Goal: Information Seeking & Learning: Learn about a topic

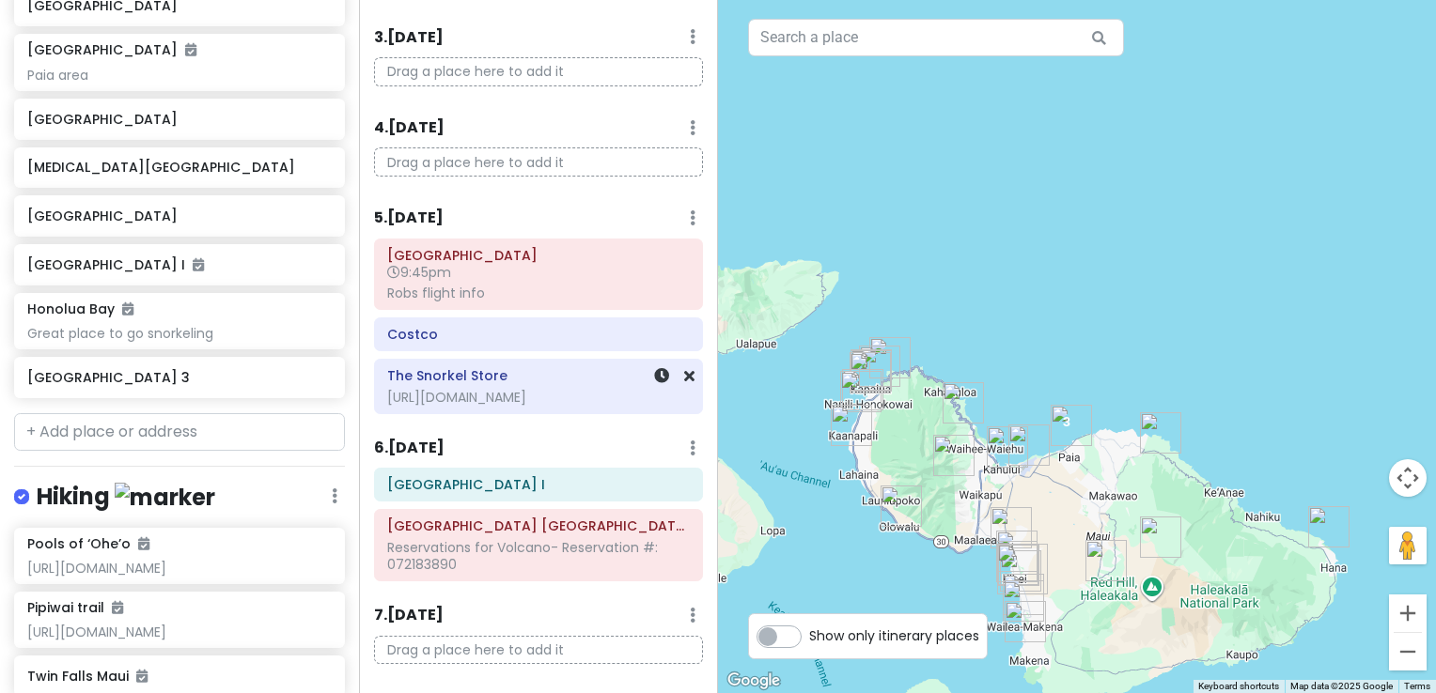
scroll to position [282, 0]
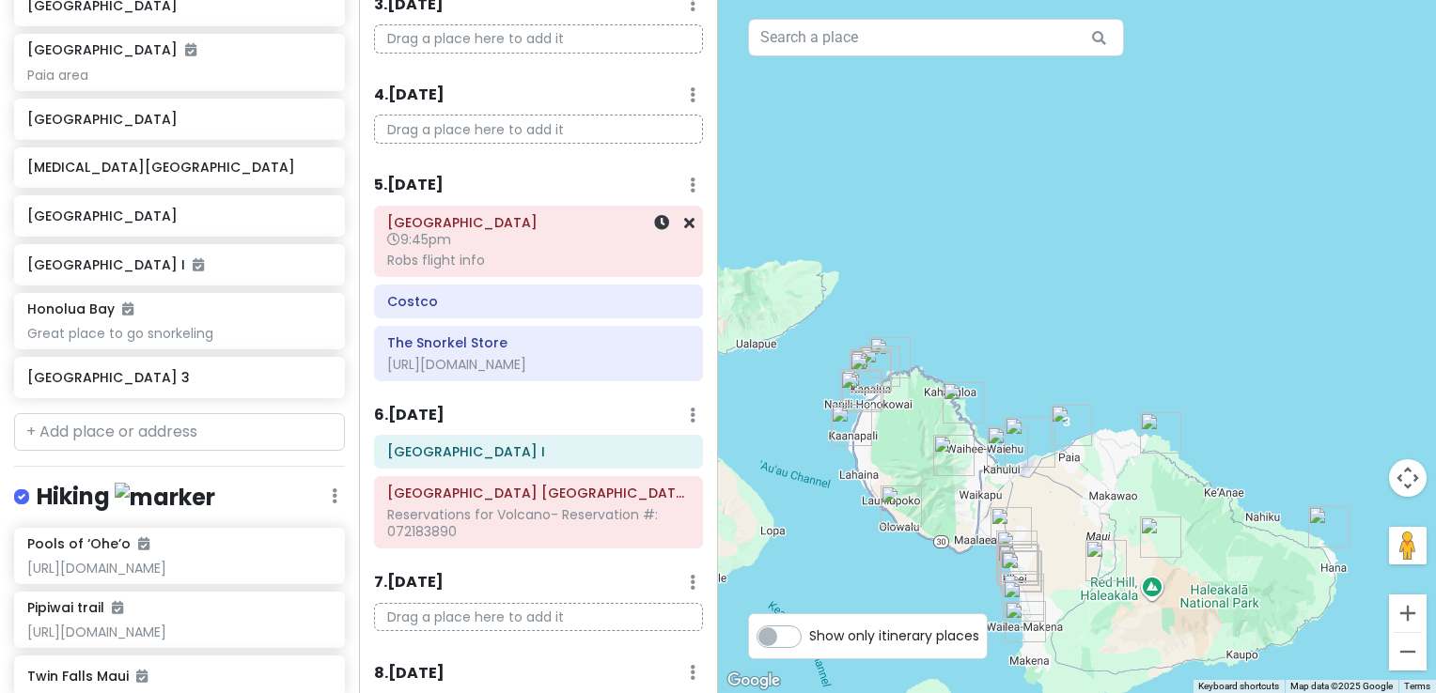
click at [486, 269] on div "[GEOGRAPHIC_DATA] 9:45pm Robs flight info" at bounding box center [538, 242] width 303 height 64
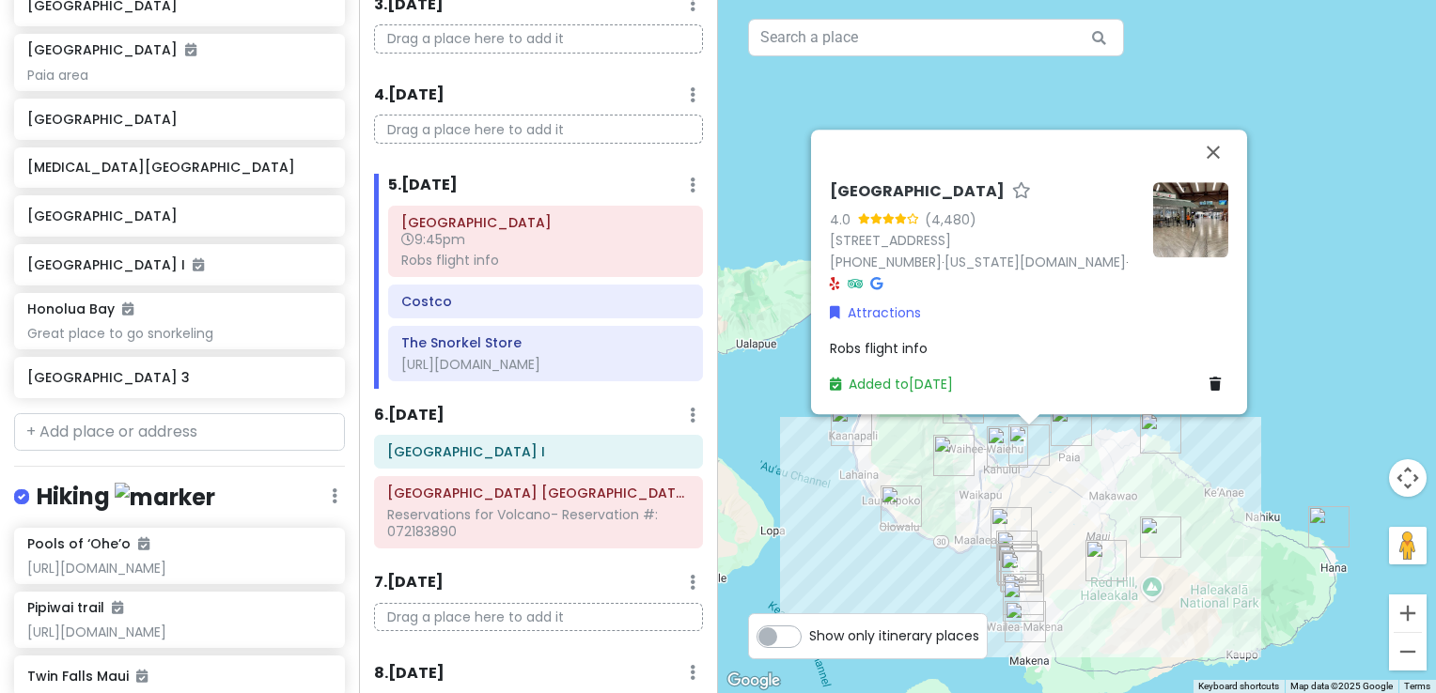
click at [879, 350] on span "Robs flight info" at bounding box center [879, 348] width 98 height 19
type textarea "x"
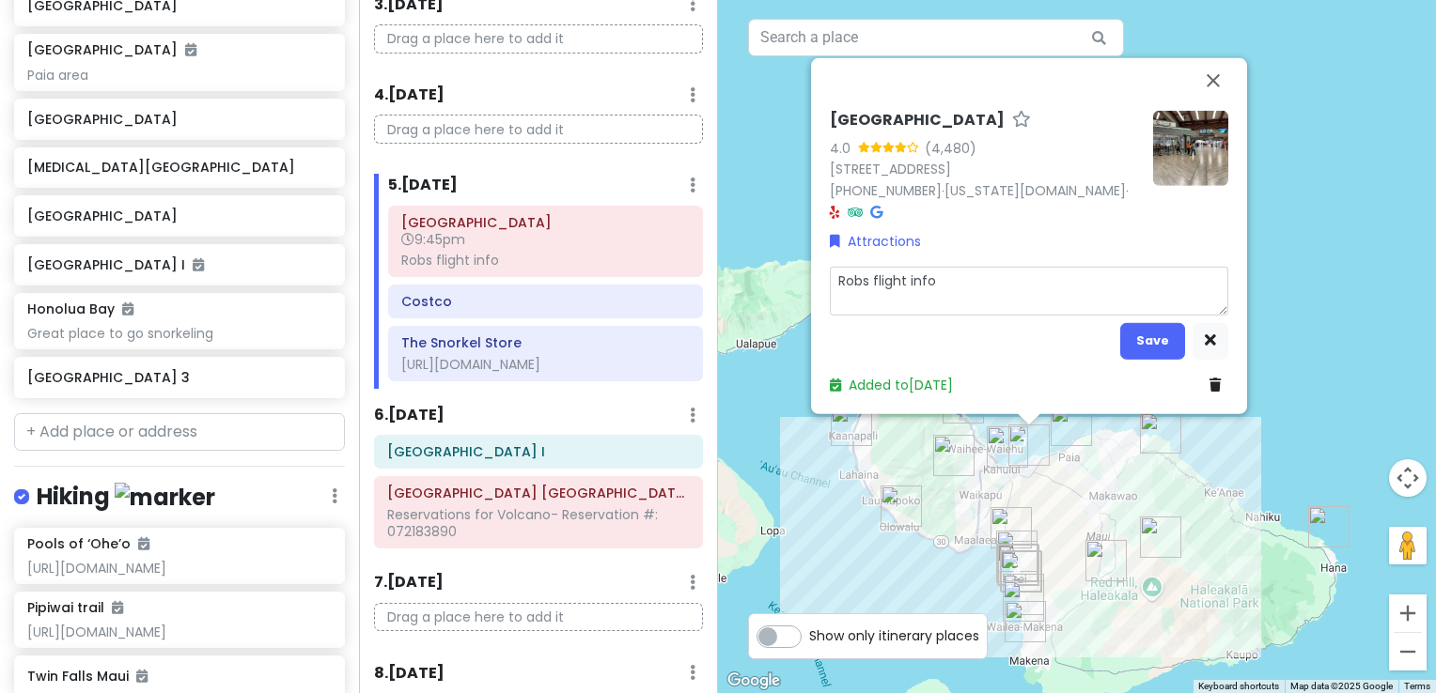
click at [963, 295] on textarea "Robs flight info" at bounding box center [1029, 291] width 398 height 49
click at [1208, 345] on icon "button" at bounding box center [1209, 340] width 11 height 12
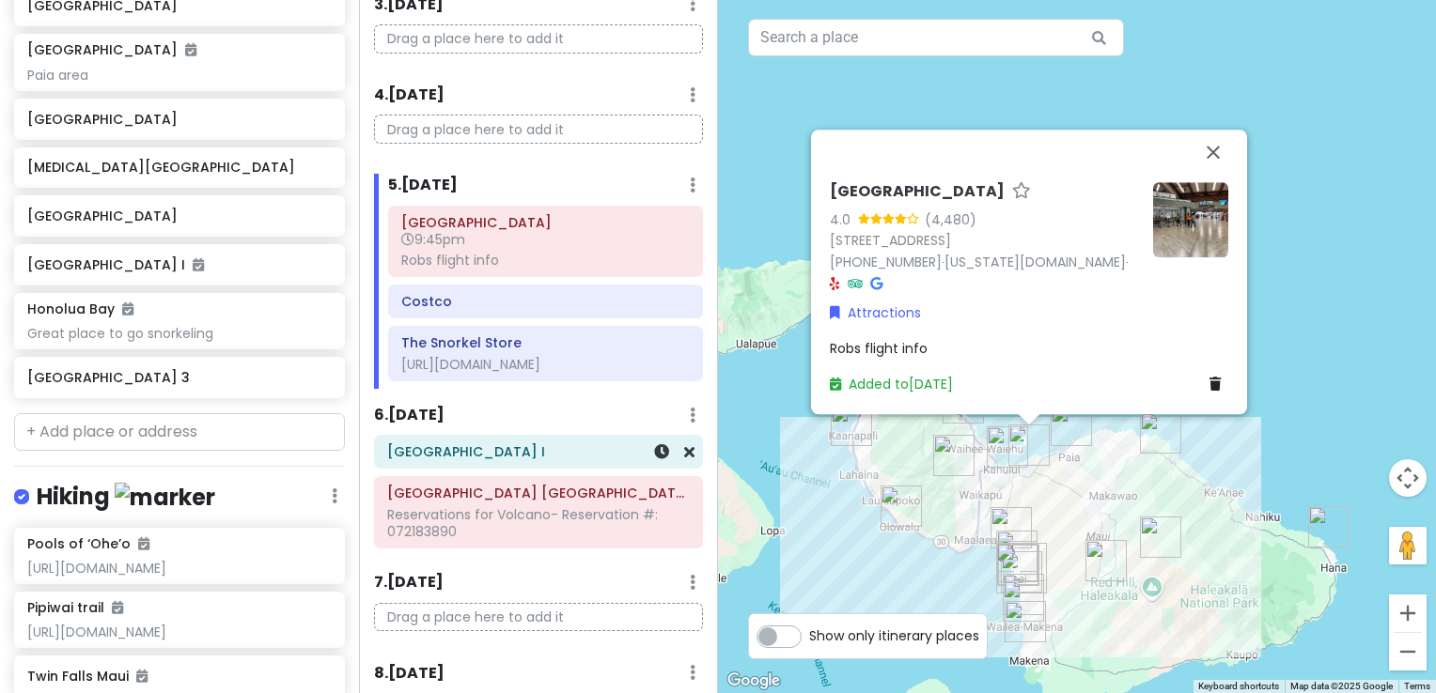
scroll to position [376, 0]
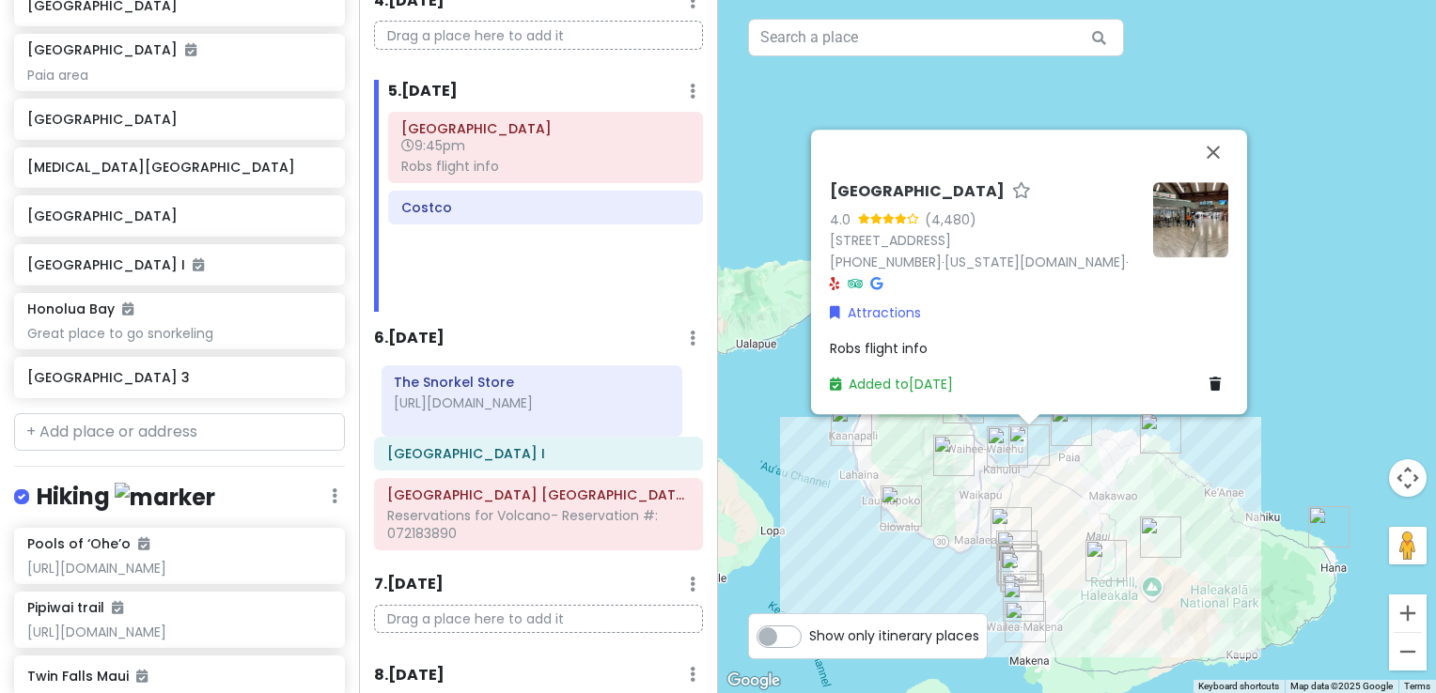
drag, startPoint x: 505, startPoint y: 265, endPoint x: 498, endPoint y: 400, distance: 135.5
click at [498, 400] on div "Itinerary × 1 . [DATE] Edit Day Notes Delete Day Click to add day notes Drag a …" at bounding box center [538, 346] width 359 height 693
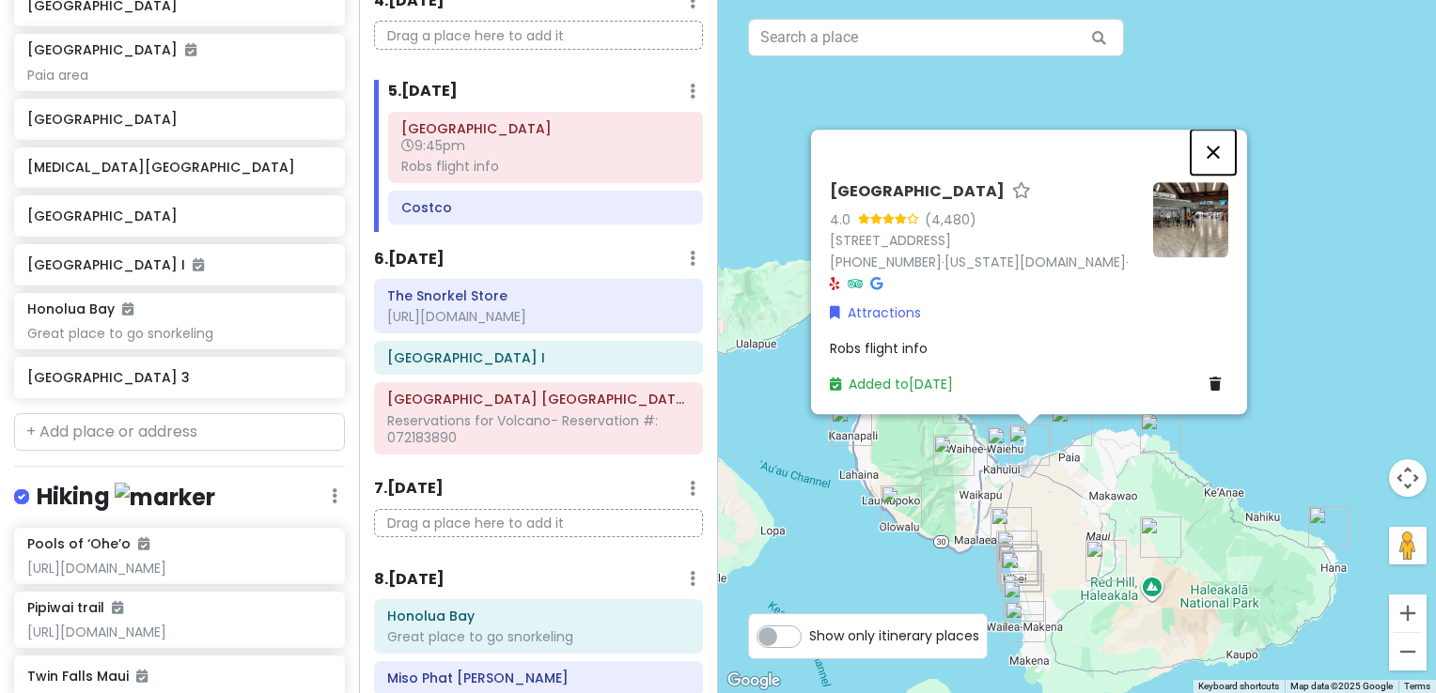
click at [1213, 171] on button "Close" at bounding box center [1212, 152] width 45 height 45
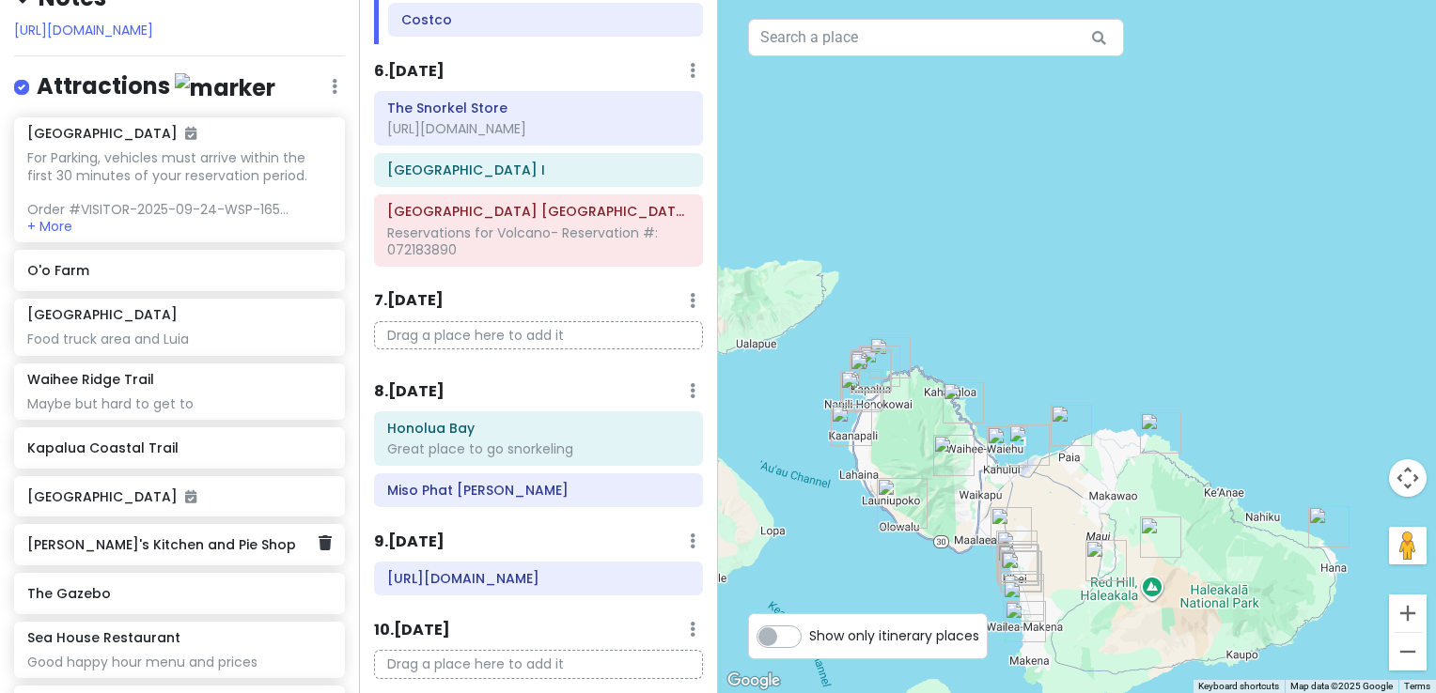
scroll to position [282, 0]
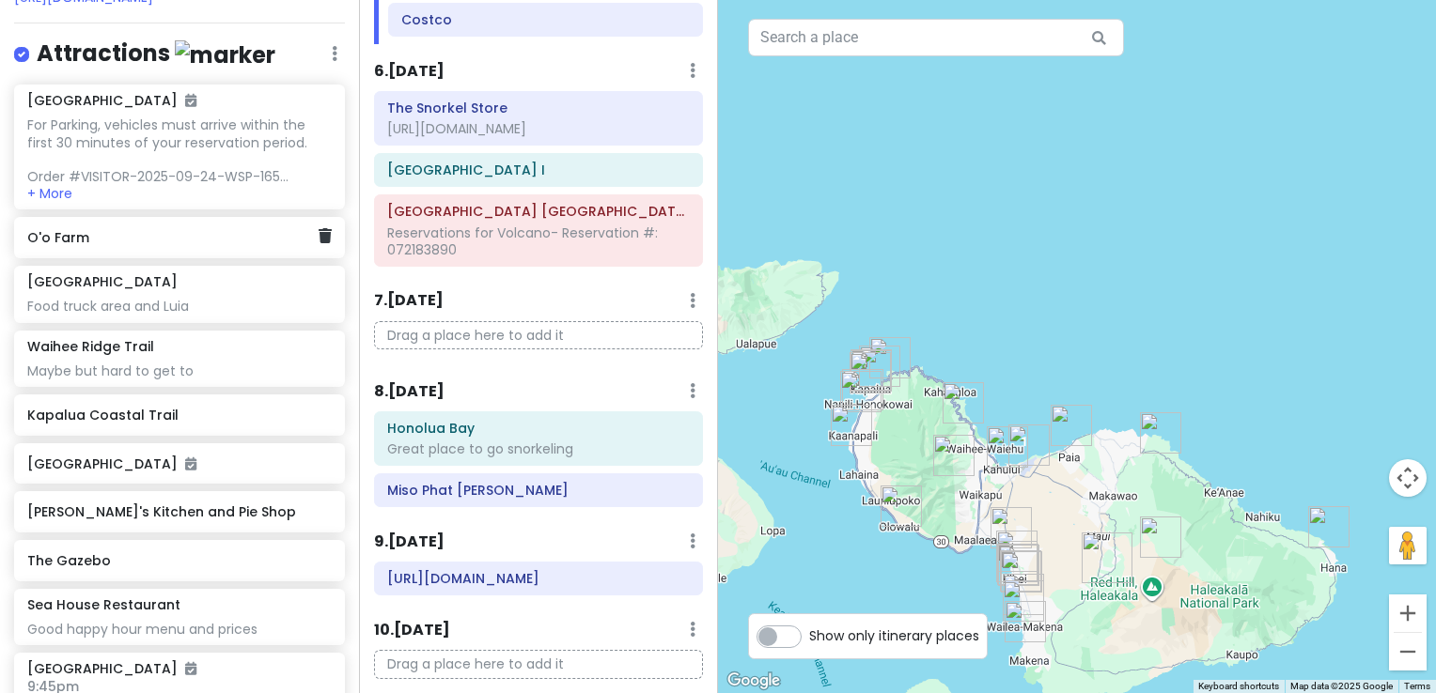
click at [80, 229] on h6 "O'o Farm" at bounding box center [172, 237] width 290 height 17
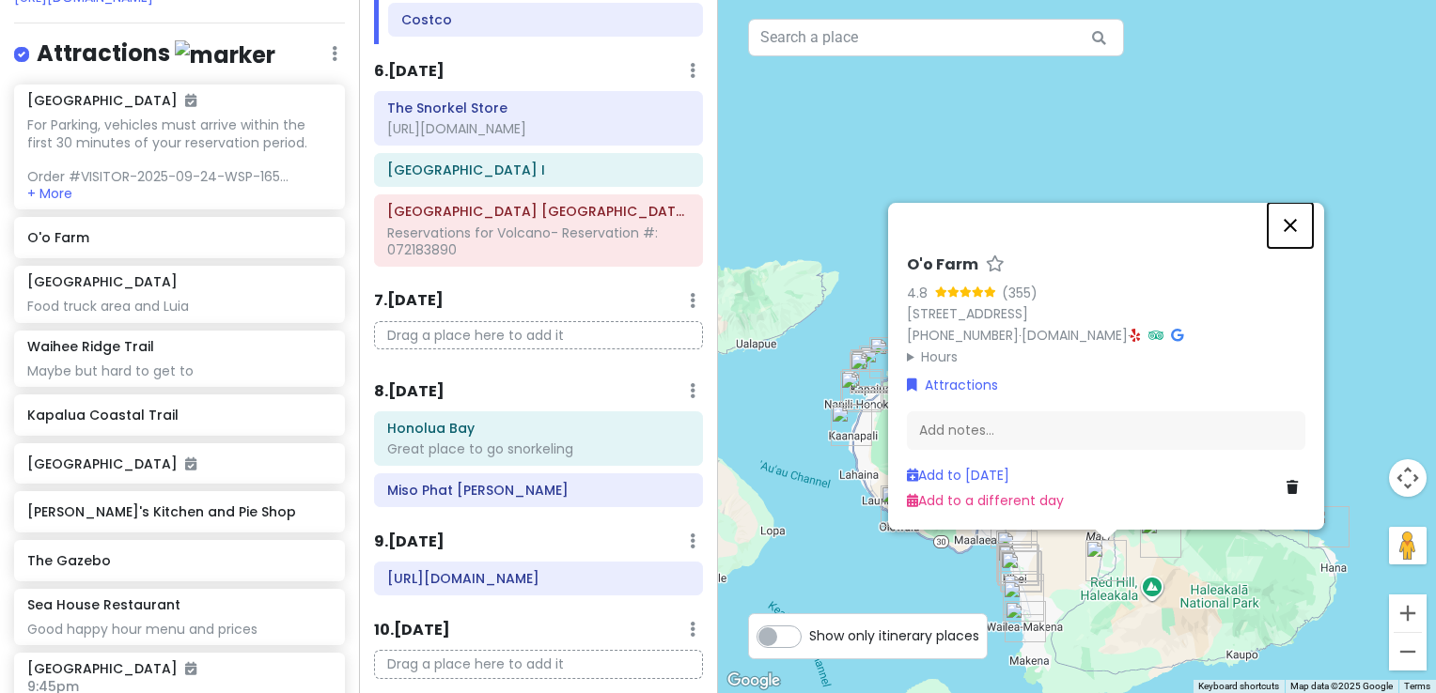
click at [1289, 225] on button "Close" at bounding box center [1289, 225] width 45 height 45
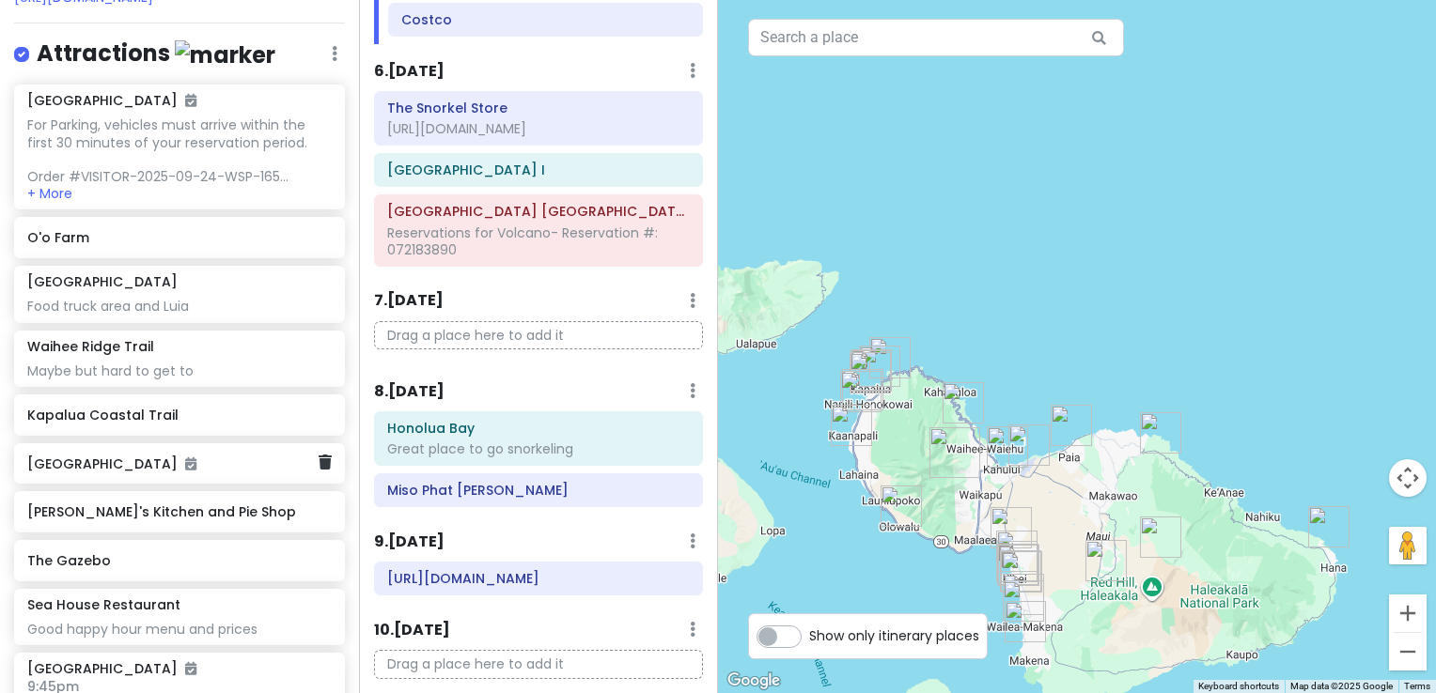
click at [132, 458] on div "[GEOGRAPHIC_DATA]" at bounding box center [179, 463] width 331 height 41
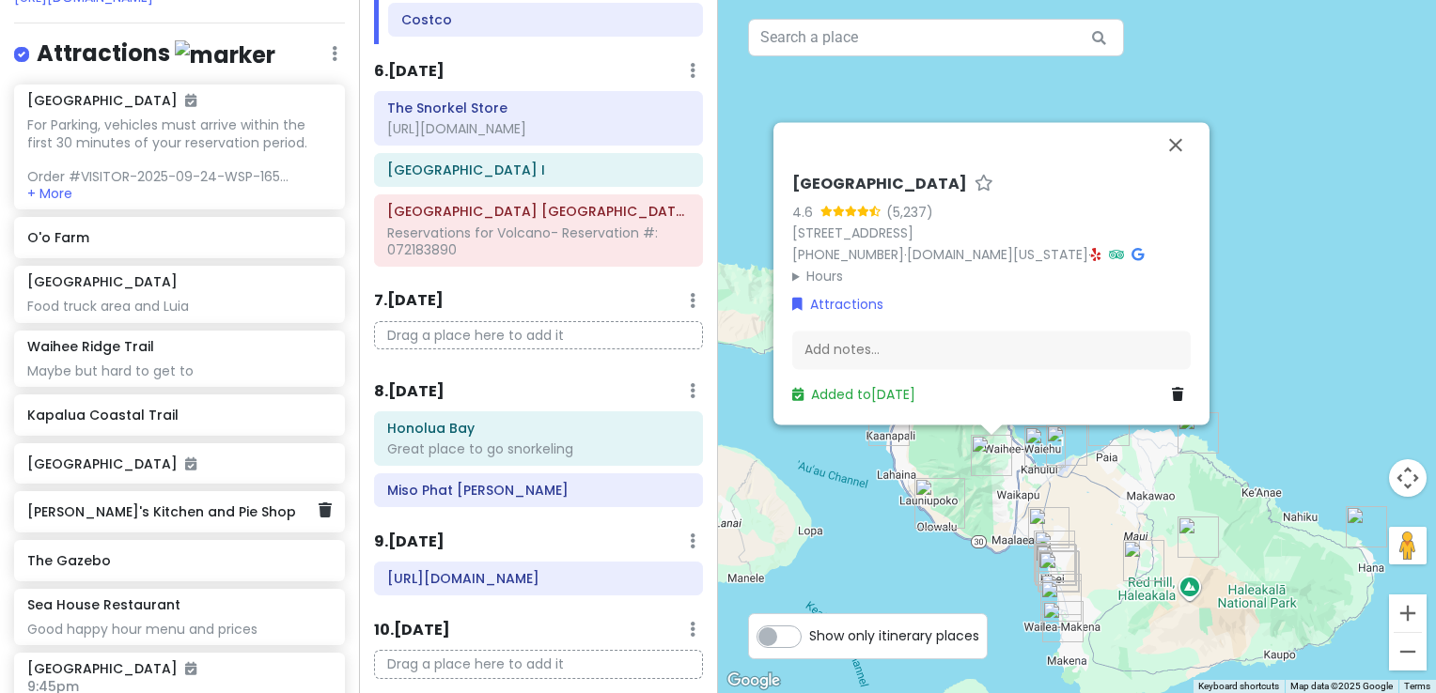
click at [124, 504] on h6 "[PERSON_NAME]'s Kitchen and Pie Shop" at bounding box center [172, 512] width 290 height 17
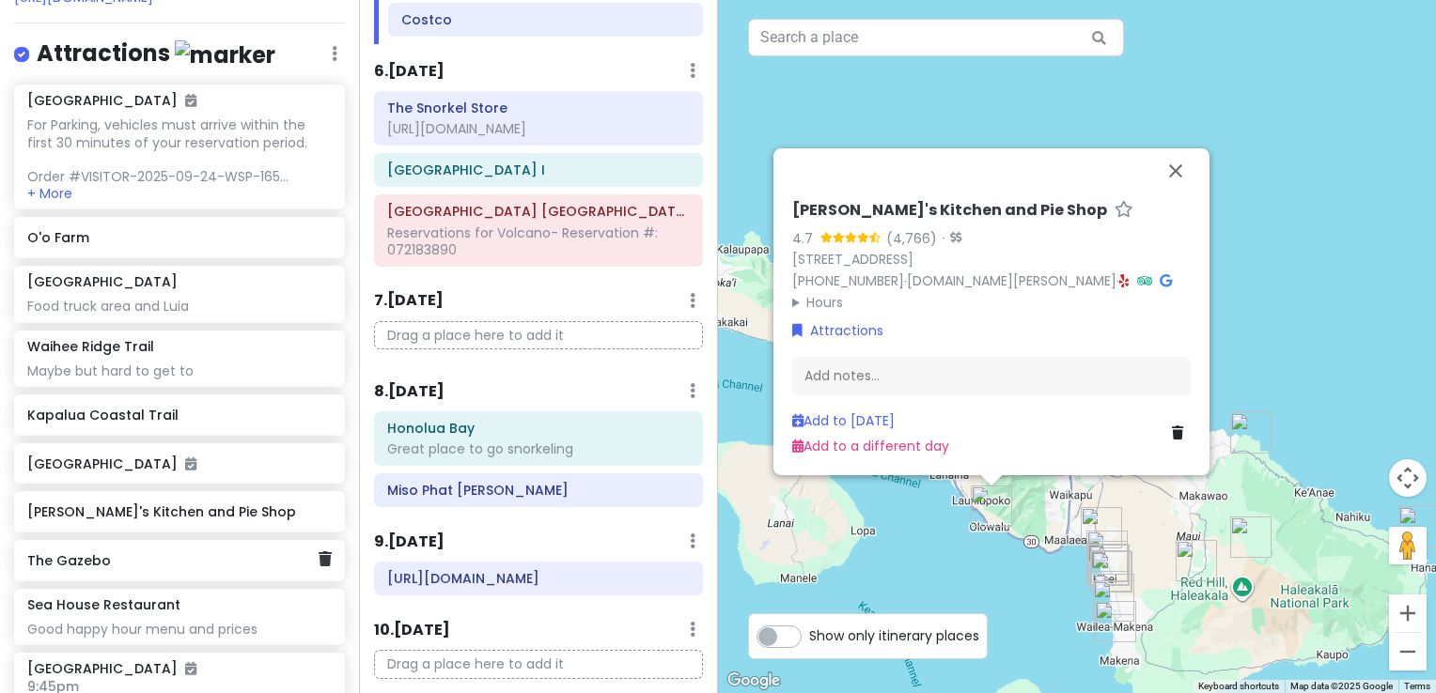
click at [86, 552] on h6 "The Gazebo" at bounding box center [172, 560] width 290 height 17
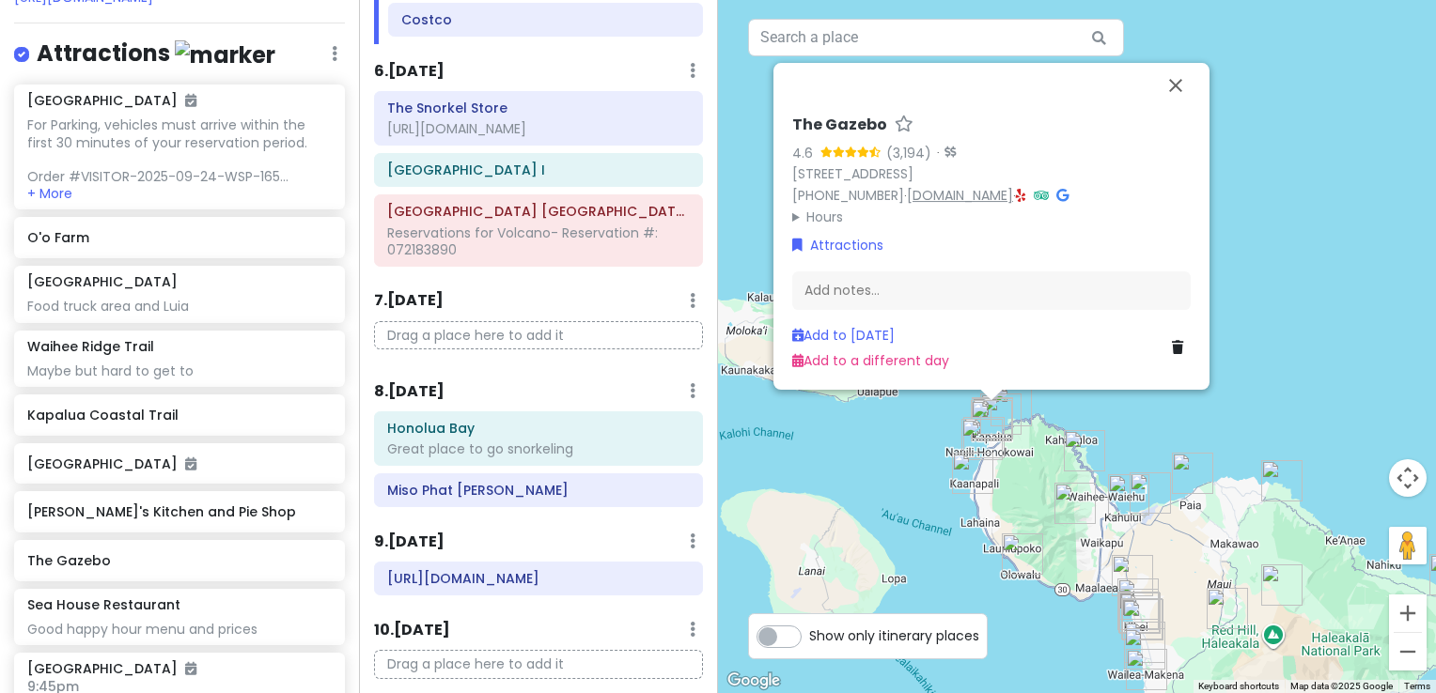
click at [960, 199] on link "[DOMAIN_NAME]" at bounding box center [960, 195] width 106 height 19
click at [101, 407] on h6 "Kapalua Coastal Trail" at bounding box center [172, 415] width 290 height 17
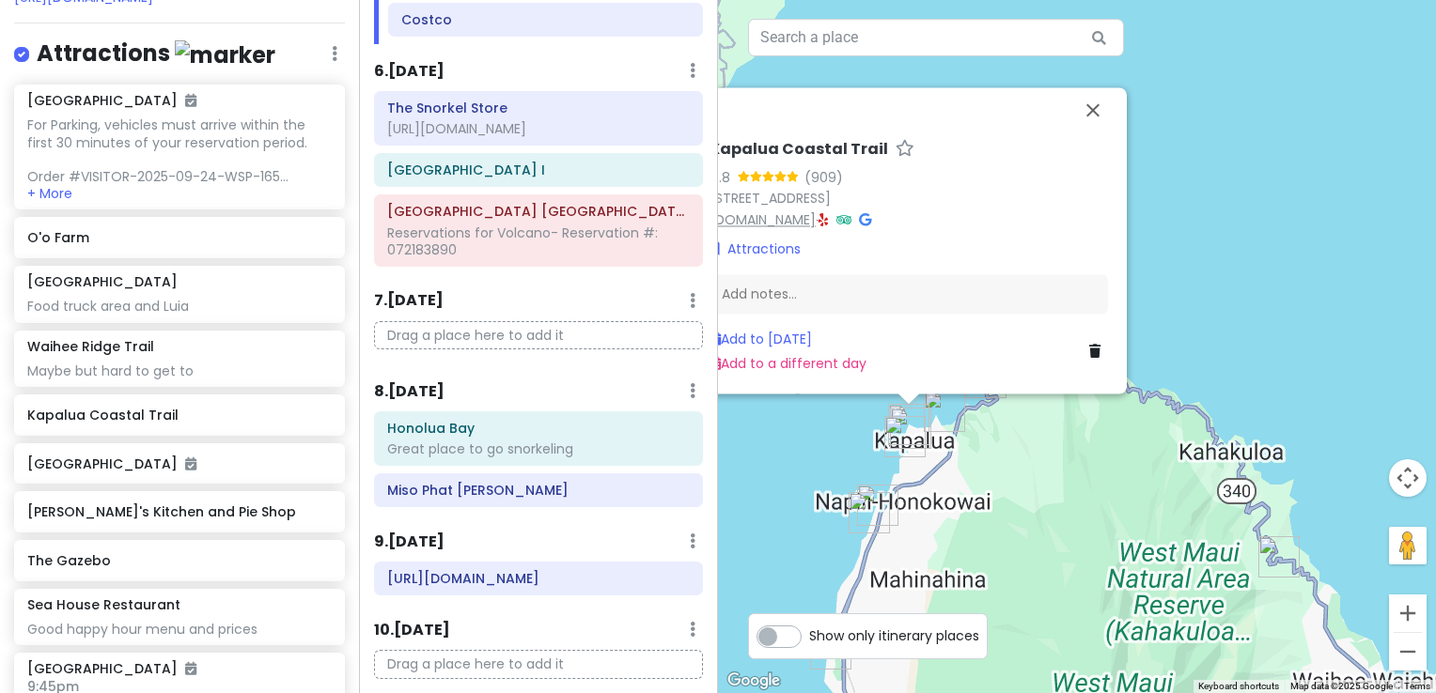
click at [801, 224] on link "[DOMAIN_NAME]" at bounding box center [762, 219] width 106 height 19
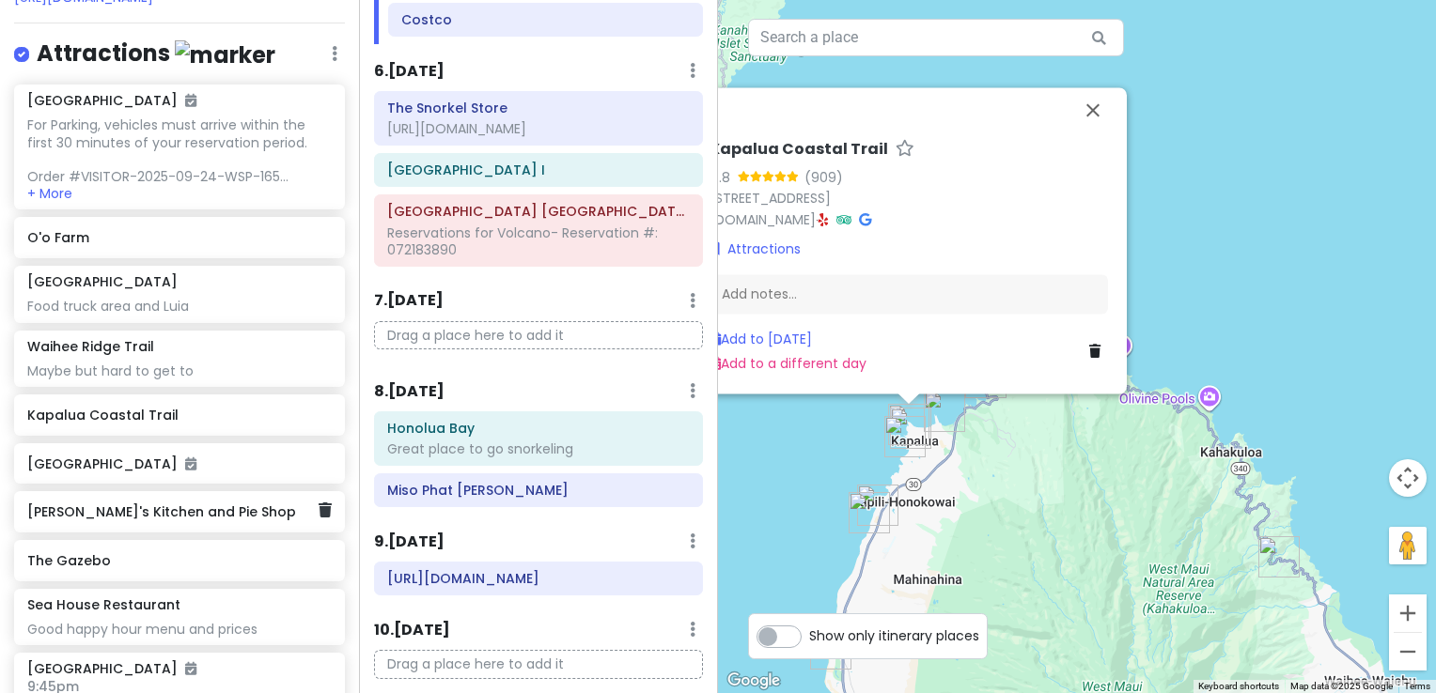
click at [83, 504] on h6 "[PERSON_NAME]'s Kitchen and Pie Shop" at bounding box center [172, 512] width 290 height 17
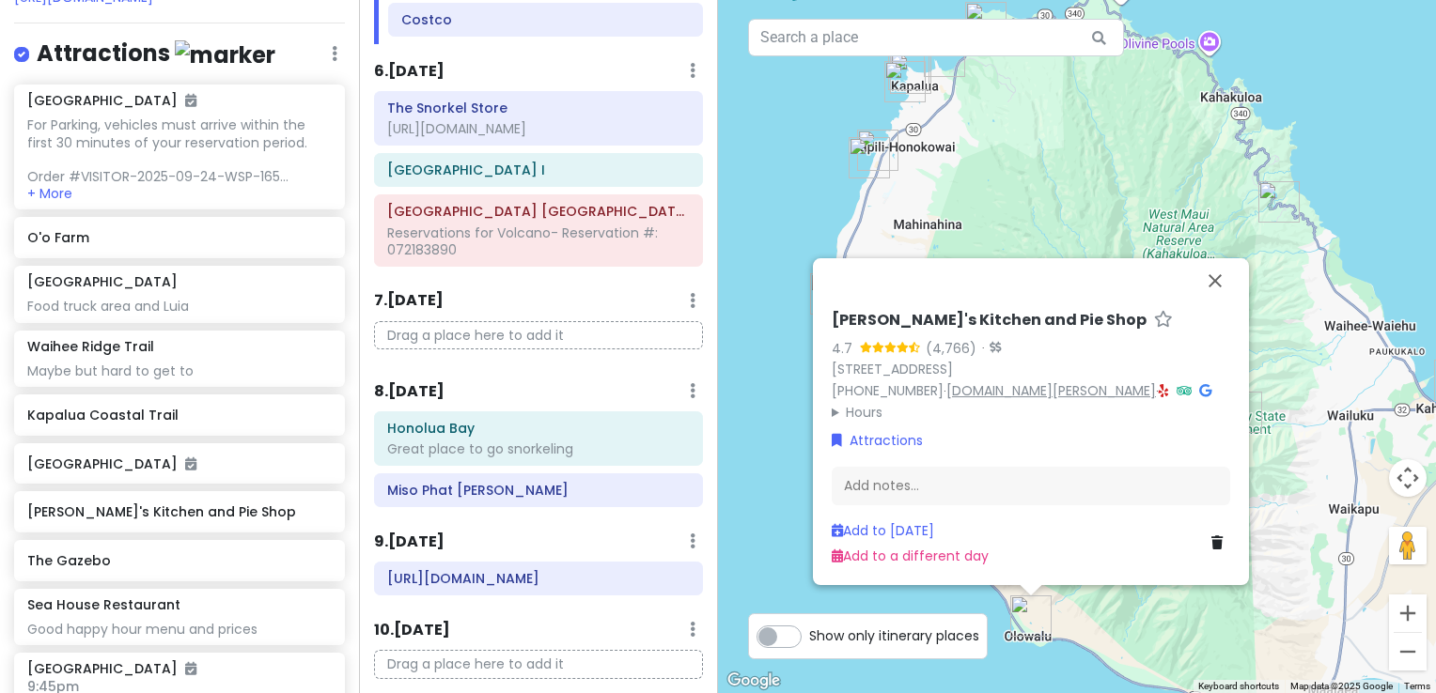
click at [997, 391] on link "[DOMAIN_NAME][PERSON_NAME]" at bounding box center [1051, 390] width 210 height 19
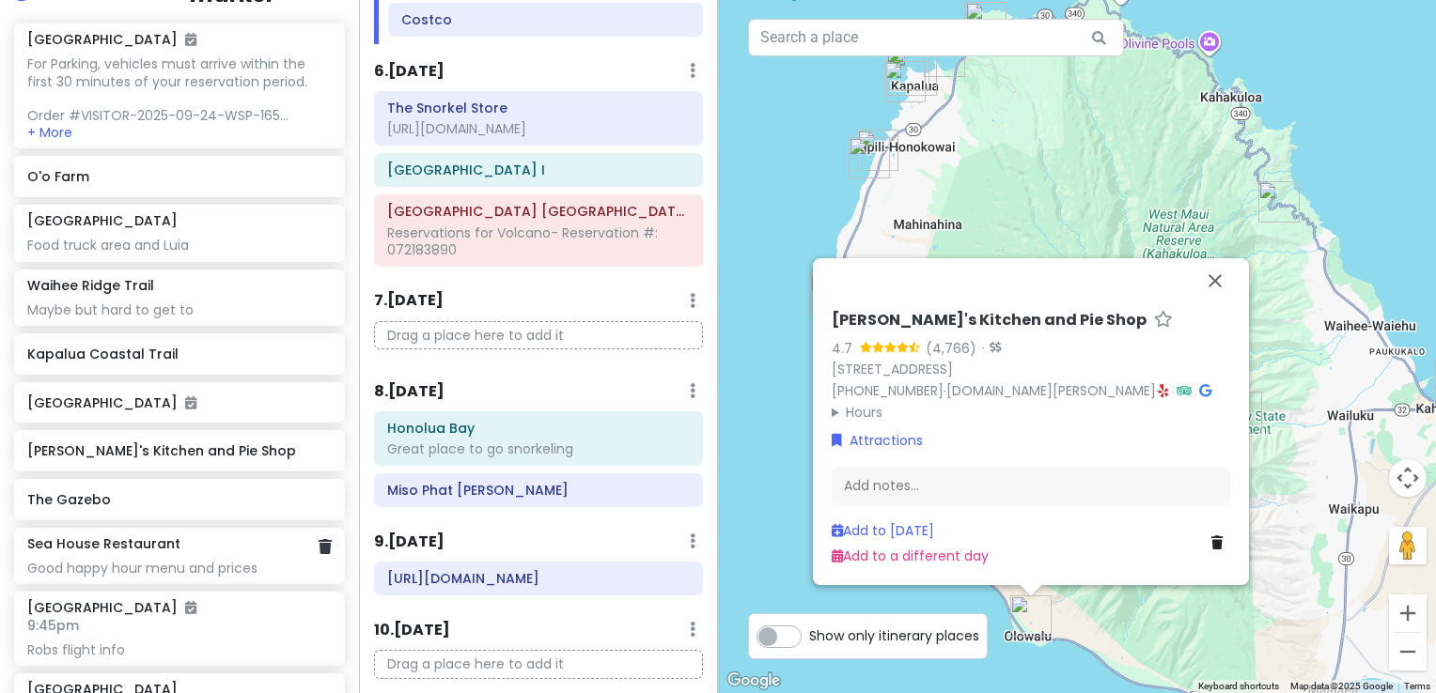
scroll to position [376, 0]
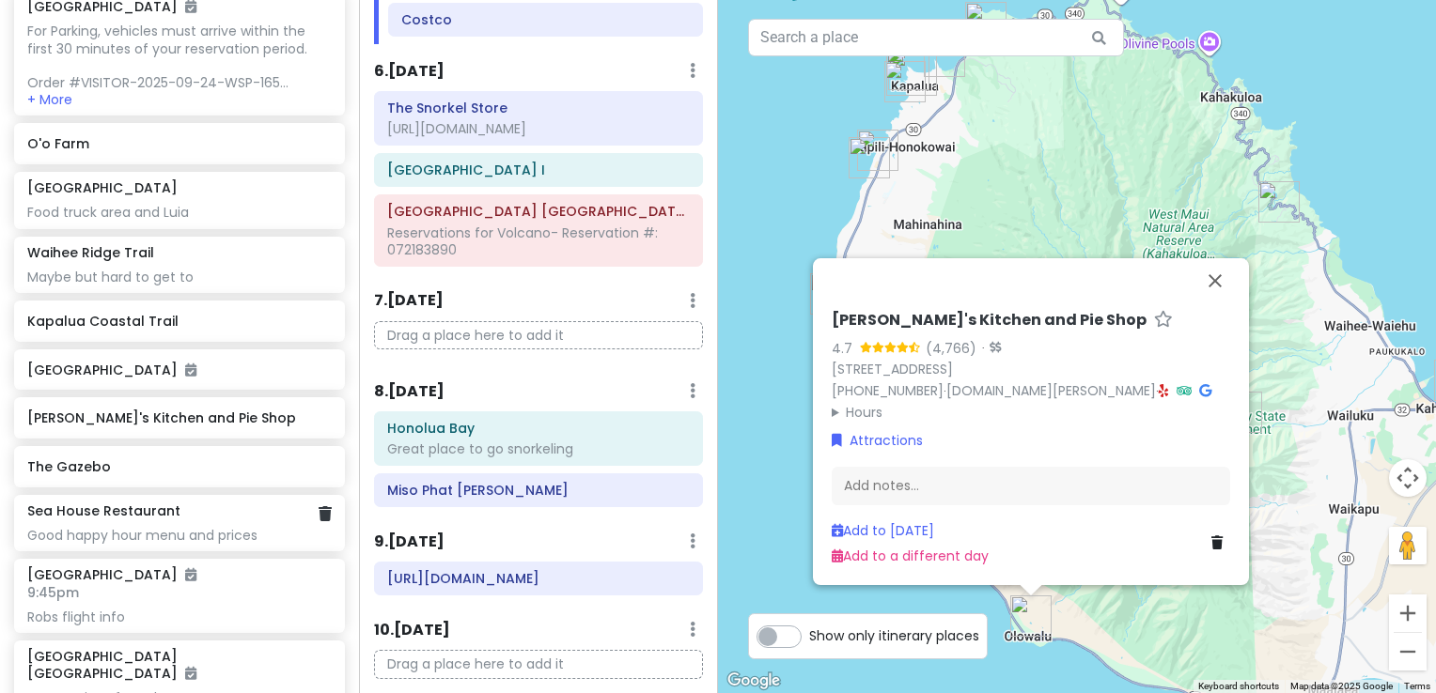
click at [128, 503] on h6 "Sea House Restaurant" at bounding box center [103, 511] width 153 height 17
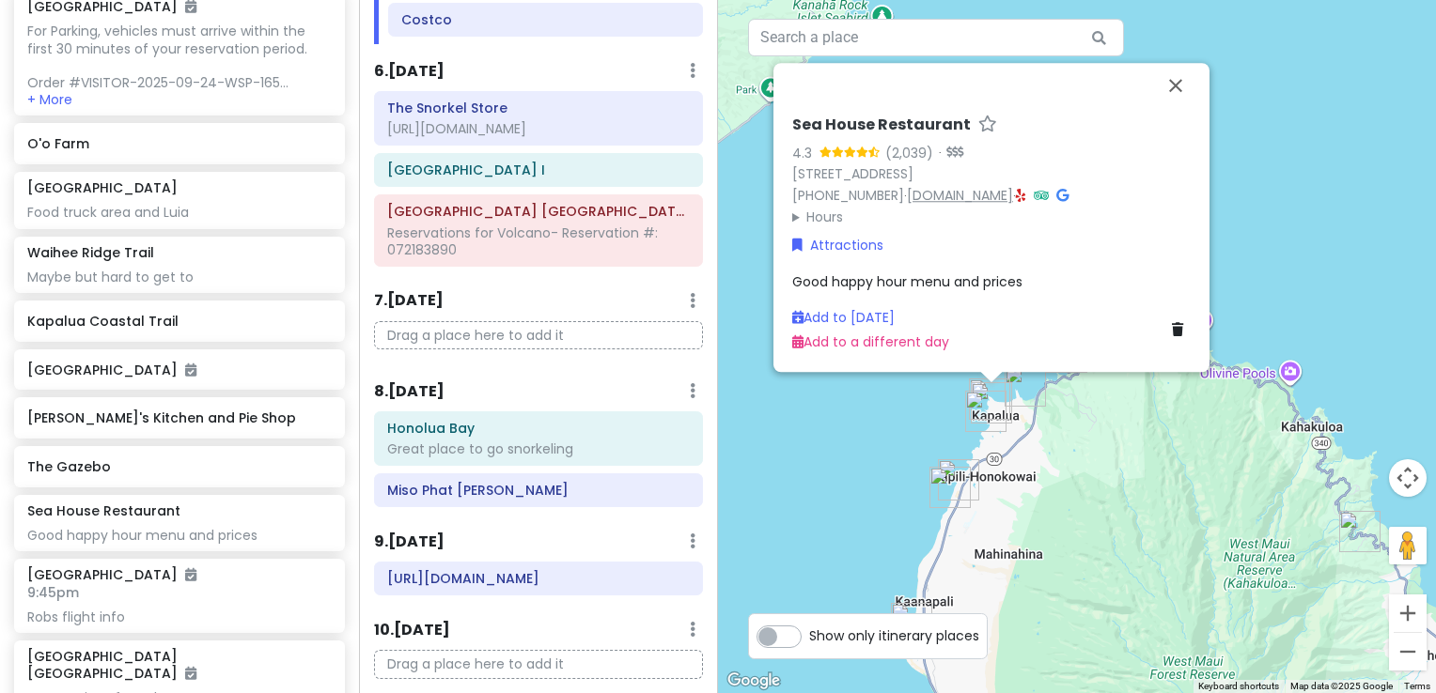
click at [975, 201] on link "[DOMAIN_NAME]" at bounding box center [960, 195] width 106 height 19
